Goal: Information Seeking & Learning: Learn about a topic

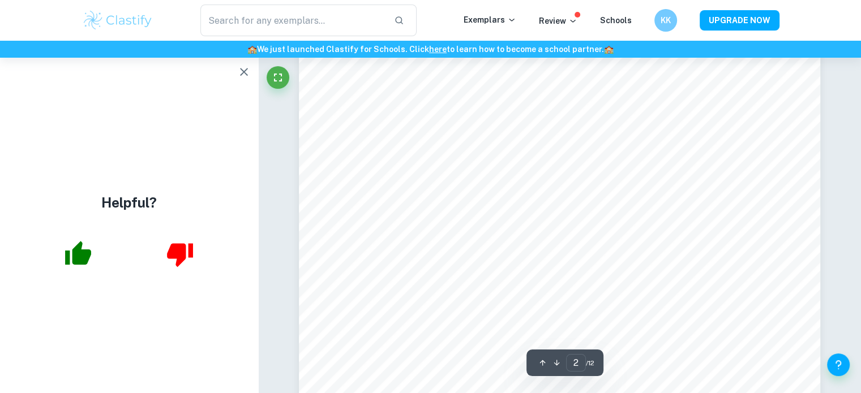
scroll to position [935, 0]
click at [242, 70] on icon "button" at bounding box center [244, 72] width 8 height 8
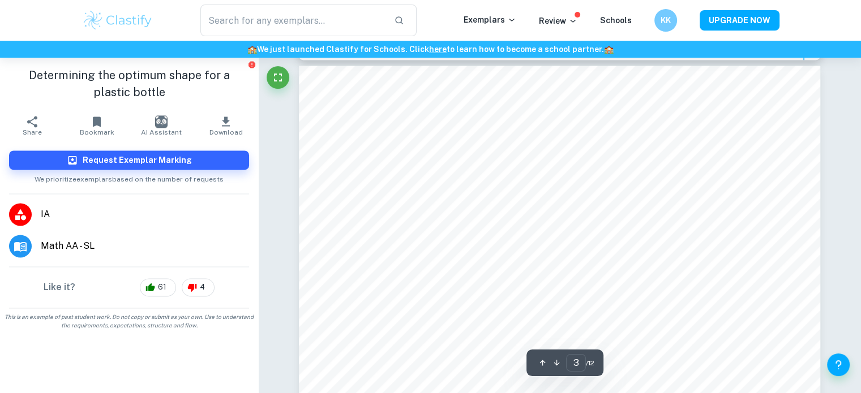
scroll to position [1664, 0]
type input "2"
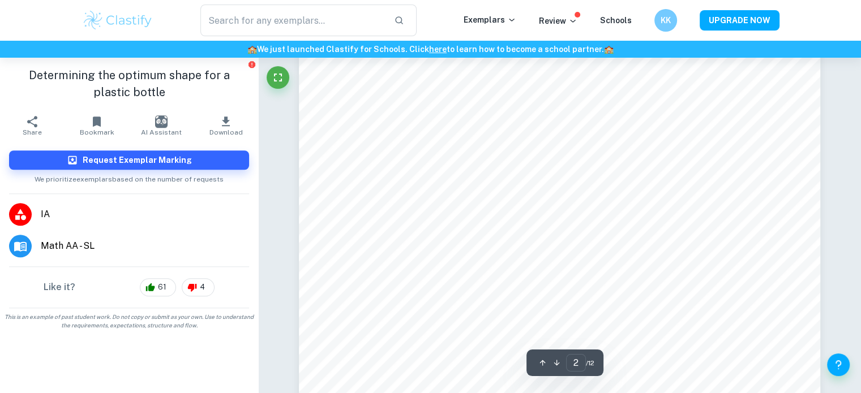
scroll to position [1044, 0]
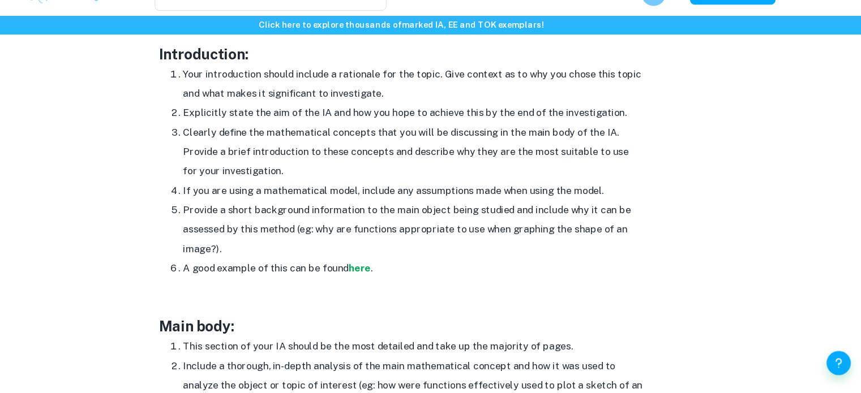
scroll to position [738, 0]
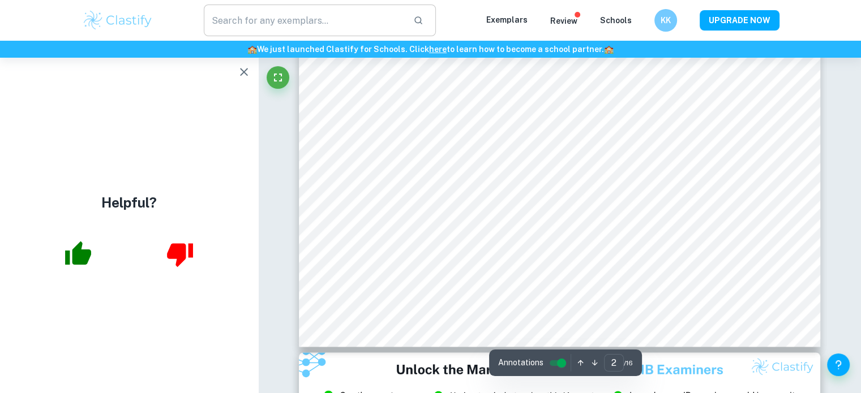
type input "3"
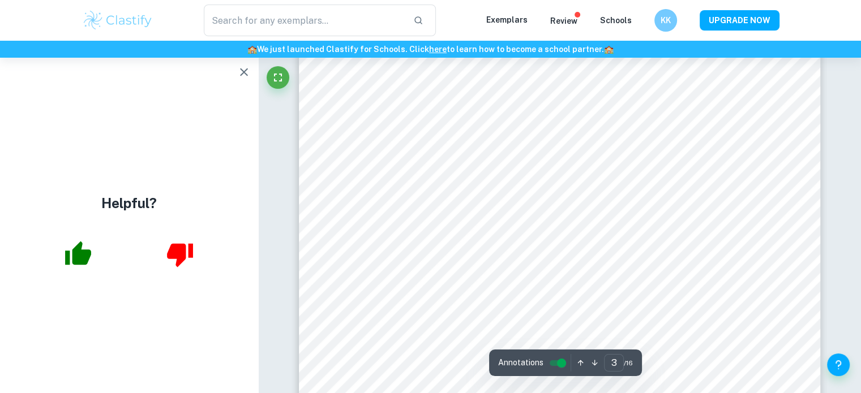
scroll to position [2008, 0]
click at [237, 66] on icon "button" at bounding box center [244, 72] width 14 height 14
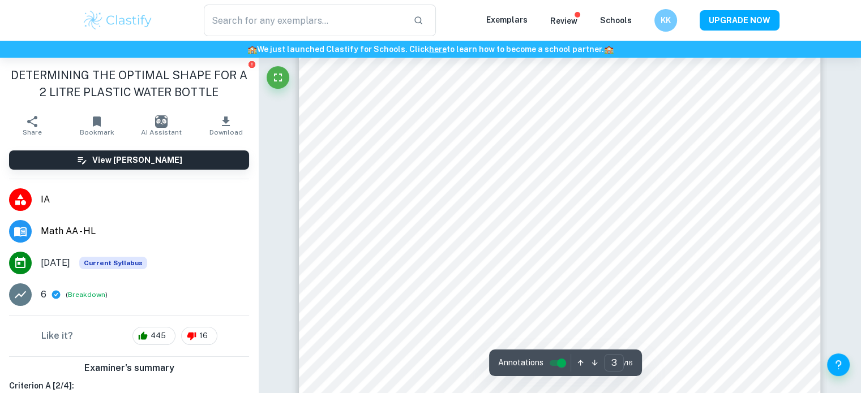
scroll to position [2001, 0]
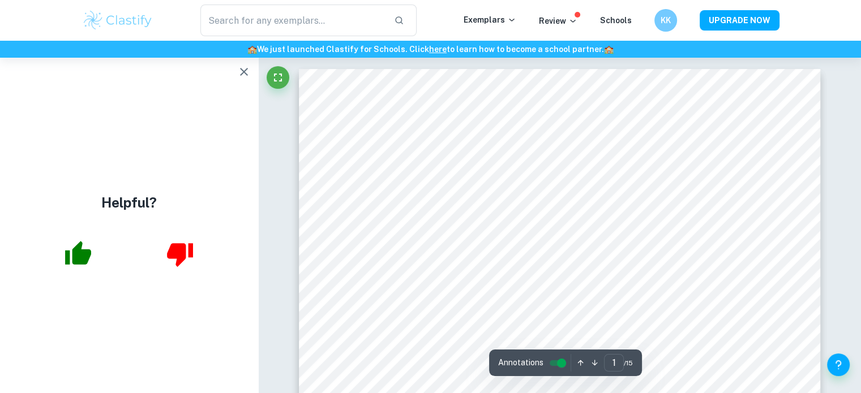
click at [246, 78] on icon "button" at bounding box center [244, 72] width 14 height 14
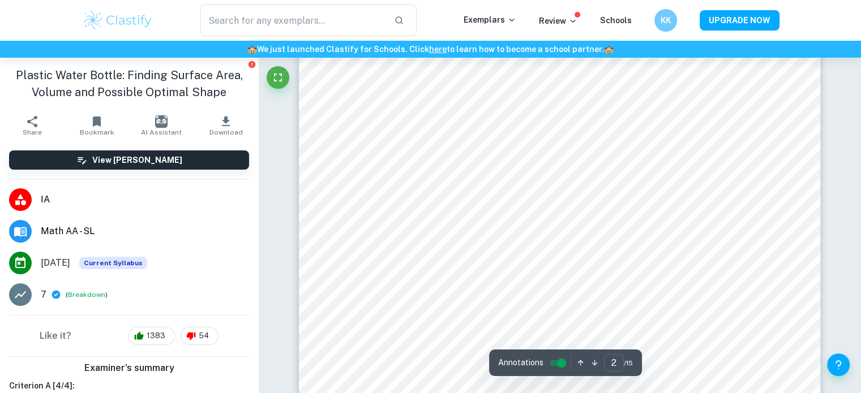
scroll to position [881, 0]
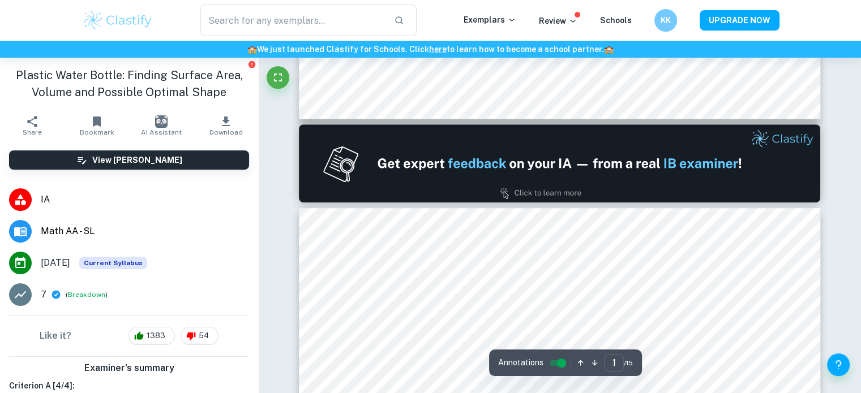
type input "2"
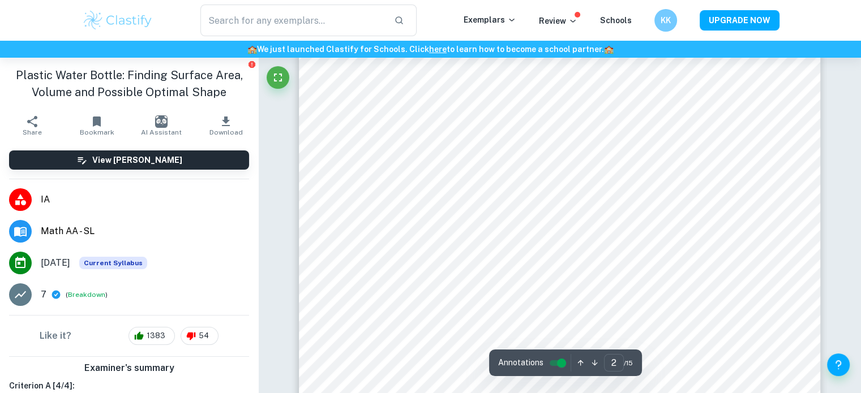
scroll to position [854, 0]
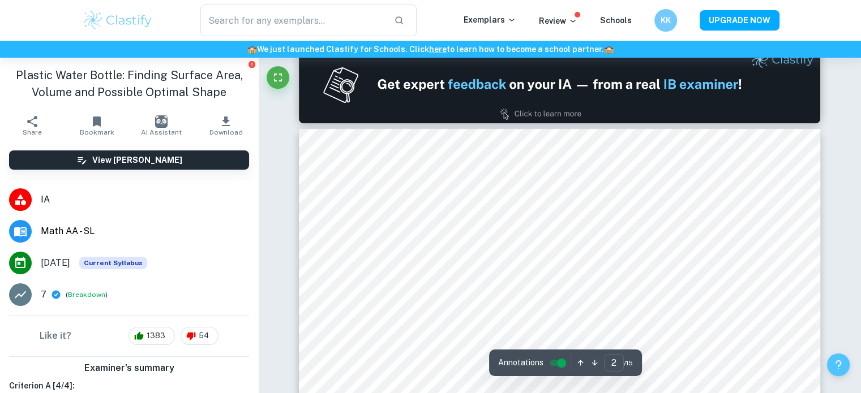
type input "1"
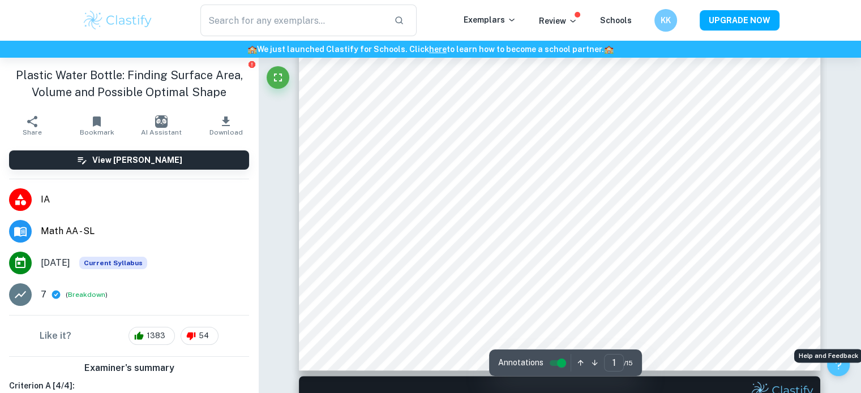
scroll to position [417, 0]
